Goal: Check status: Check status

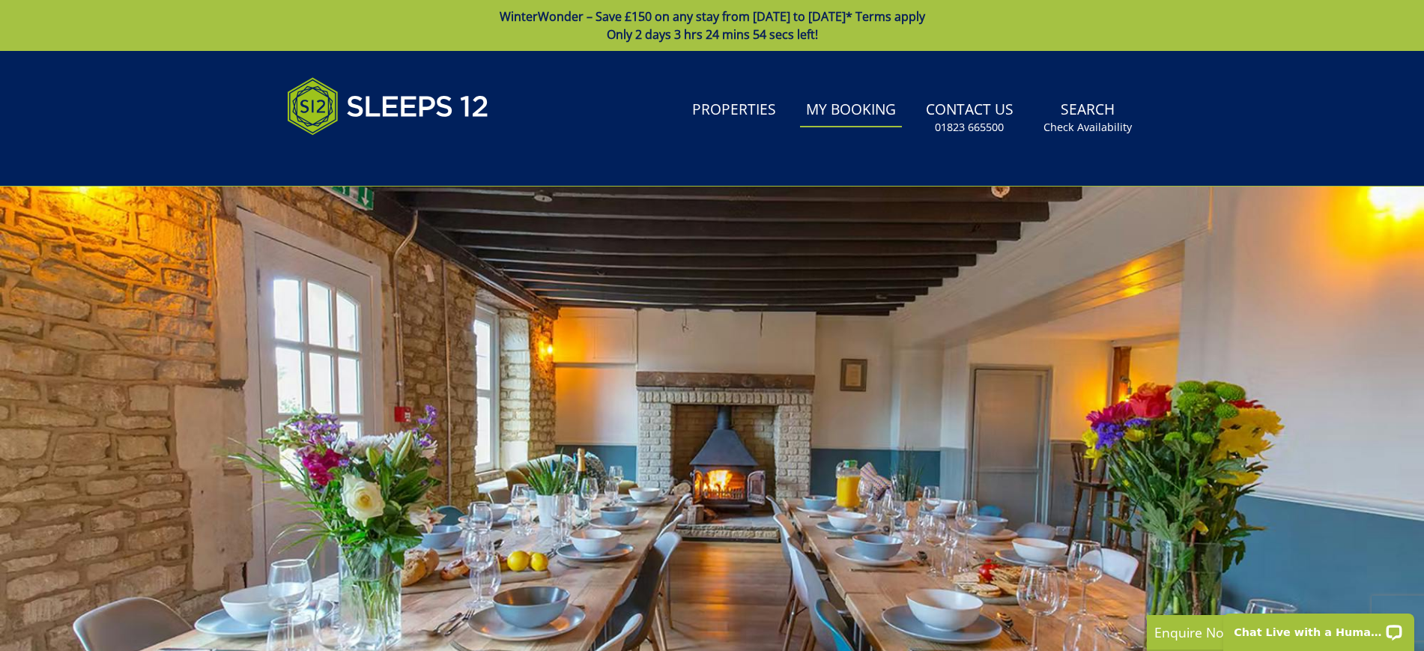
click at [848, 115] on link "My Booking" at bounding box center [851, 111] width 102 height 34
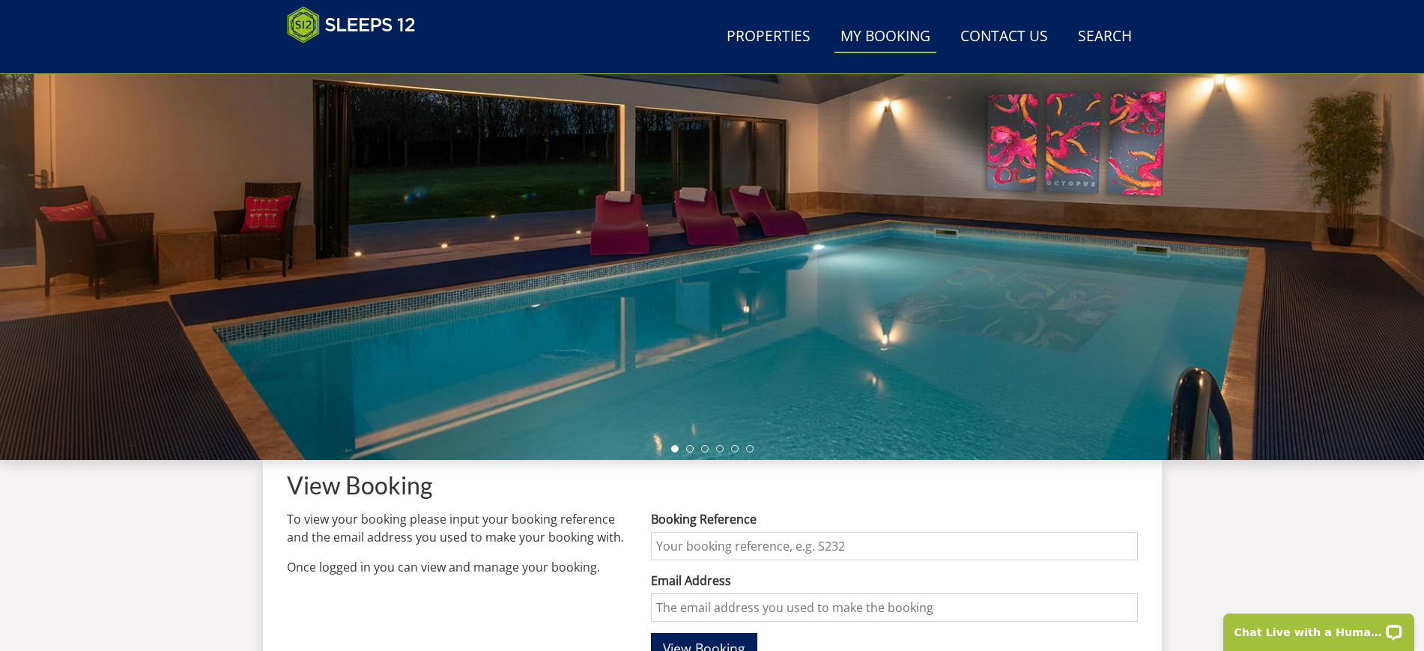
scroll to position [315, 0]
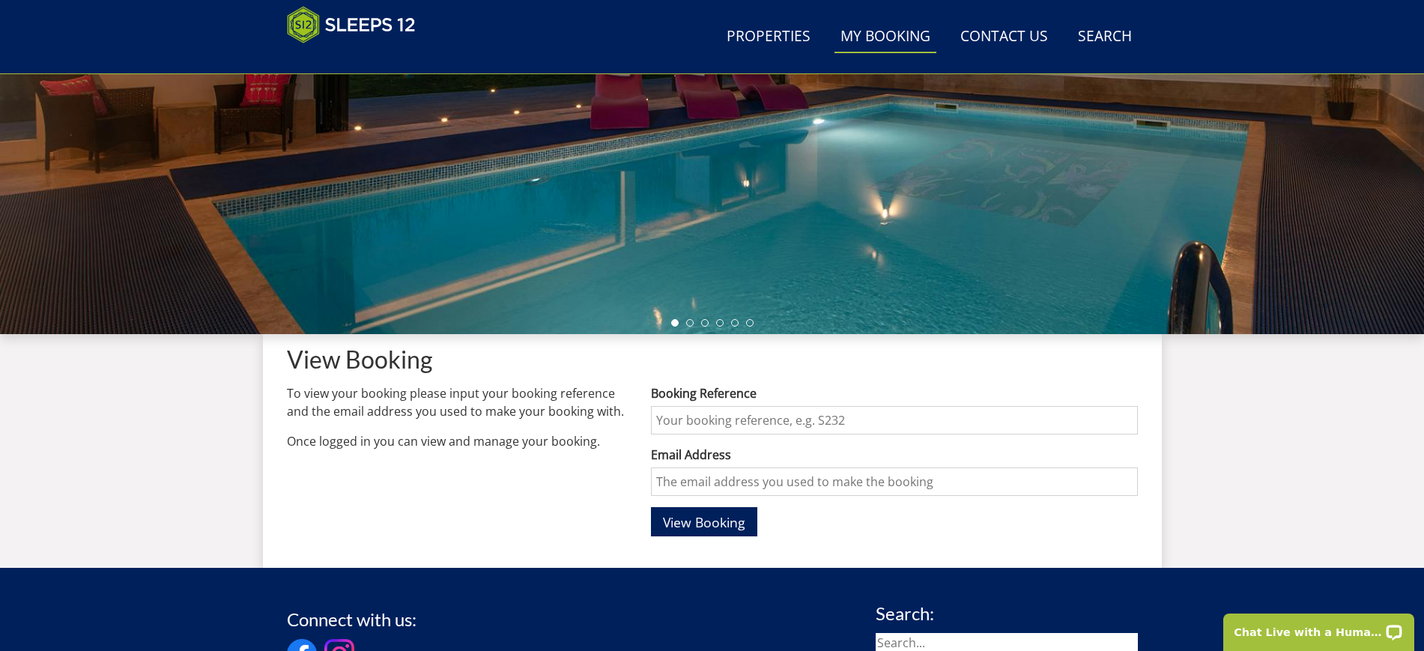
click at [741, 416] on input "Booking Reference" at bounding box center [894, 420] width 486 height 28
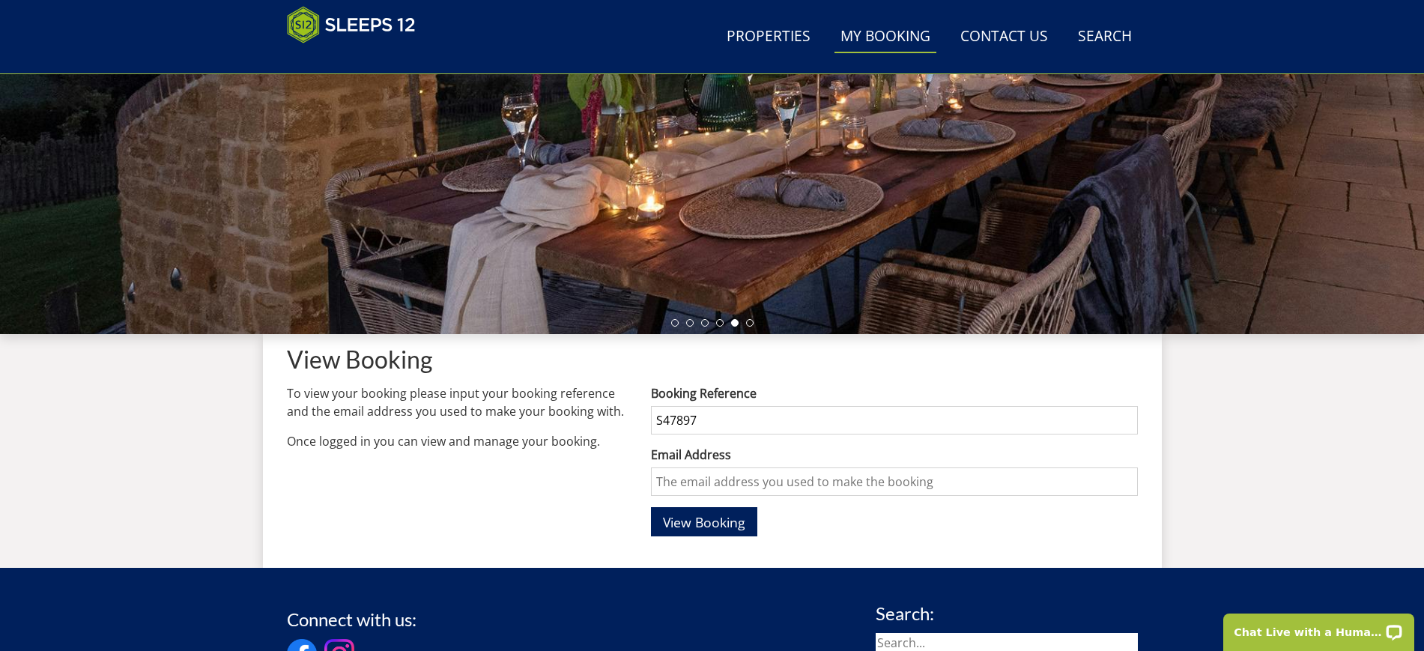
type input "S47897"
click at [743, 484] on input "Email Address" at bounding box center [894, 481] width 486 height 28
type input "[EMAIL_ADDRESS][PERSON_NAME][DOMAIN_NAME]"
click at [720, 525] on span "View Booking" at bounding box center [704, 522] width 82 height 18
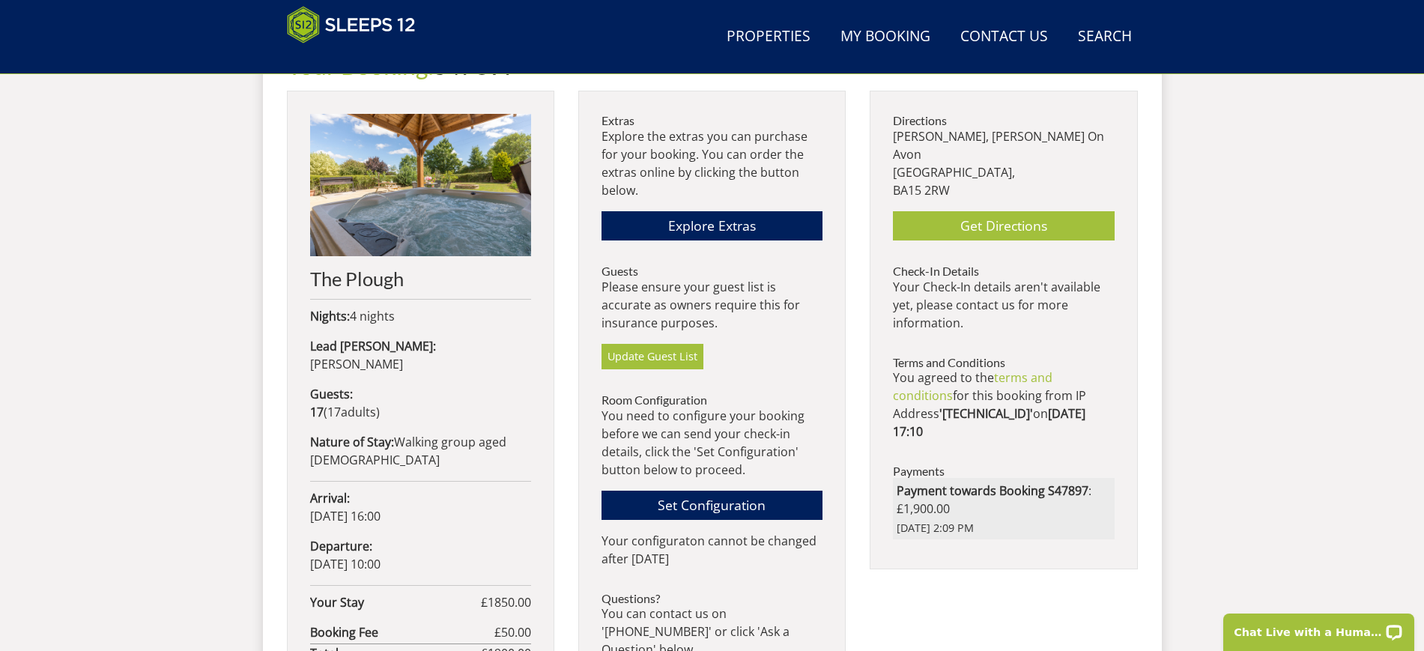
scroll to position [516, 0]
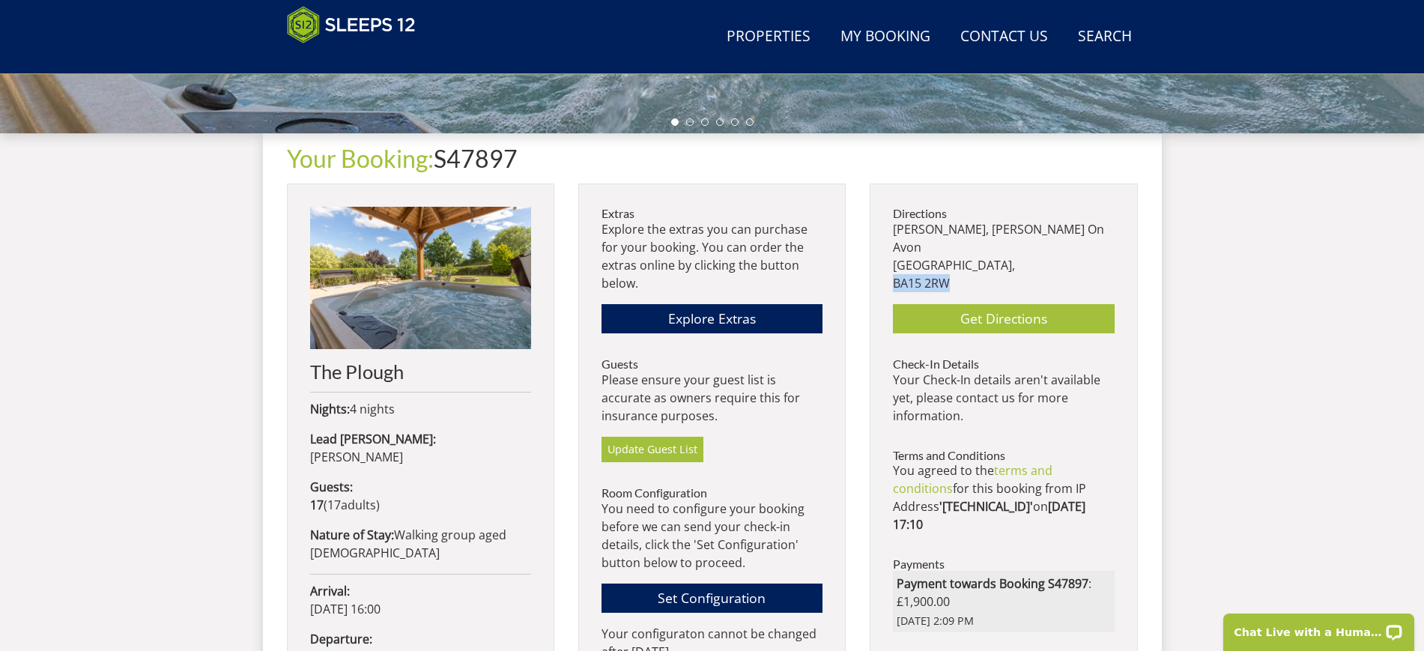
drag, startPoint x: 953, startPoint y: 263, endPoint x: 893, endPoint y: 265, distance: 60.7
click at [893, 265] on p "[PERSON_NAME][STREET_ADDRESS][PERSON_NAME]" at bounding box center [1003, 256] width 221 height 72
copy p "BA15 2RW"
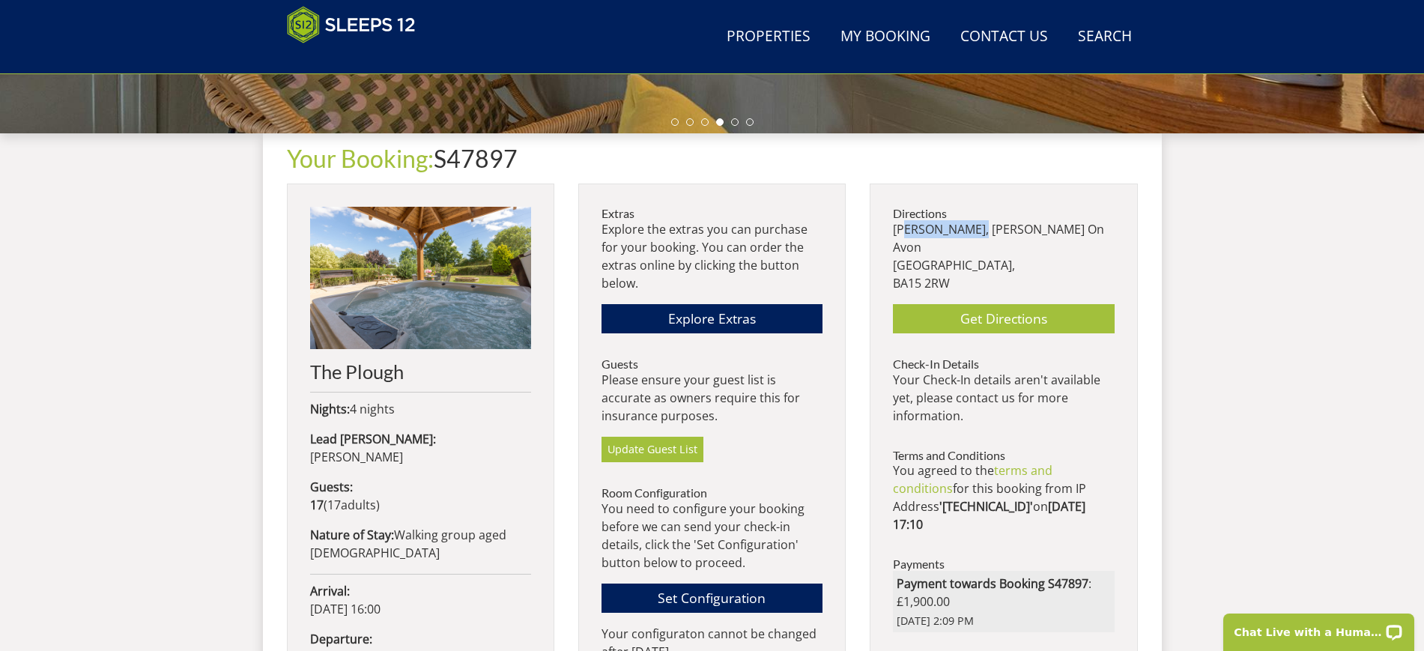
drag, startPoint x: 975, startPoint y: 230, endPoint x: 906, endPoint y: 231, distance: 69.7
click at [906, 231] on p "[PERSON_NAME][STREET_ADDRESS][PERSON_NAME]" at bounding box center [1003, 256] width 221 height 72
drag, startPoint x: 942, startPoint y: 246, endPoint x: 892, endPoint y: 231, distance: 52.2
click at [892, 231] on div "Directions [PERSON_NAME], [PERSON_NAME][GEOGRAPHIC_DATA] Get Directions Check-I…" at bounding box center [1003, 422] width 267 height 479
copy p "[PERSON_NAME], [PERSON_NAME] On Avon Wiltshire"
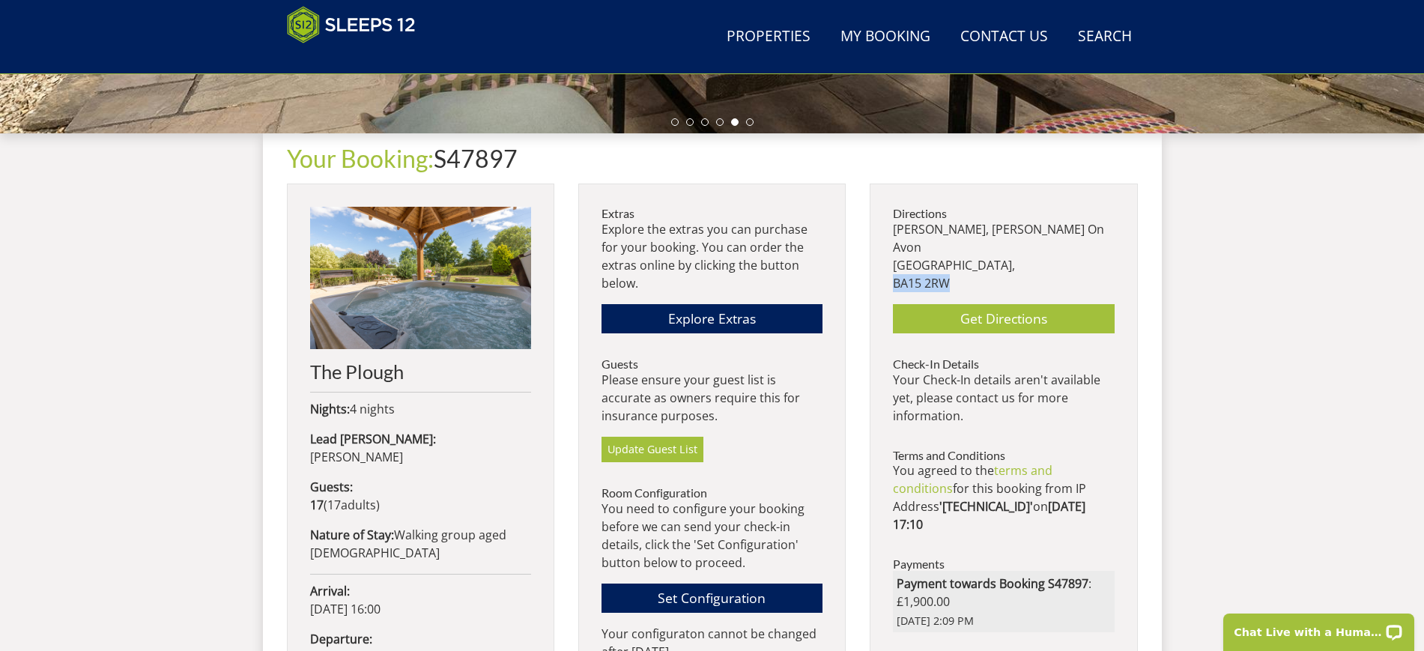
drag, startPoint x: 962, startPoint y: 265, endPoint x: 891, endPoint y: 263, distance: 71.2
click at [891, 263] on div "Directions [PERSON_NAME], [PERSON_NAME][GEOGRAPHIC_DATA] Get Directions Check-I…" at bounding box center [1003, 422] width 267 height 479
copy p "BA15 2RW"
